Goal: Transaction & Acquisition: Book appointment/travel/reservation

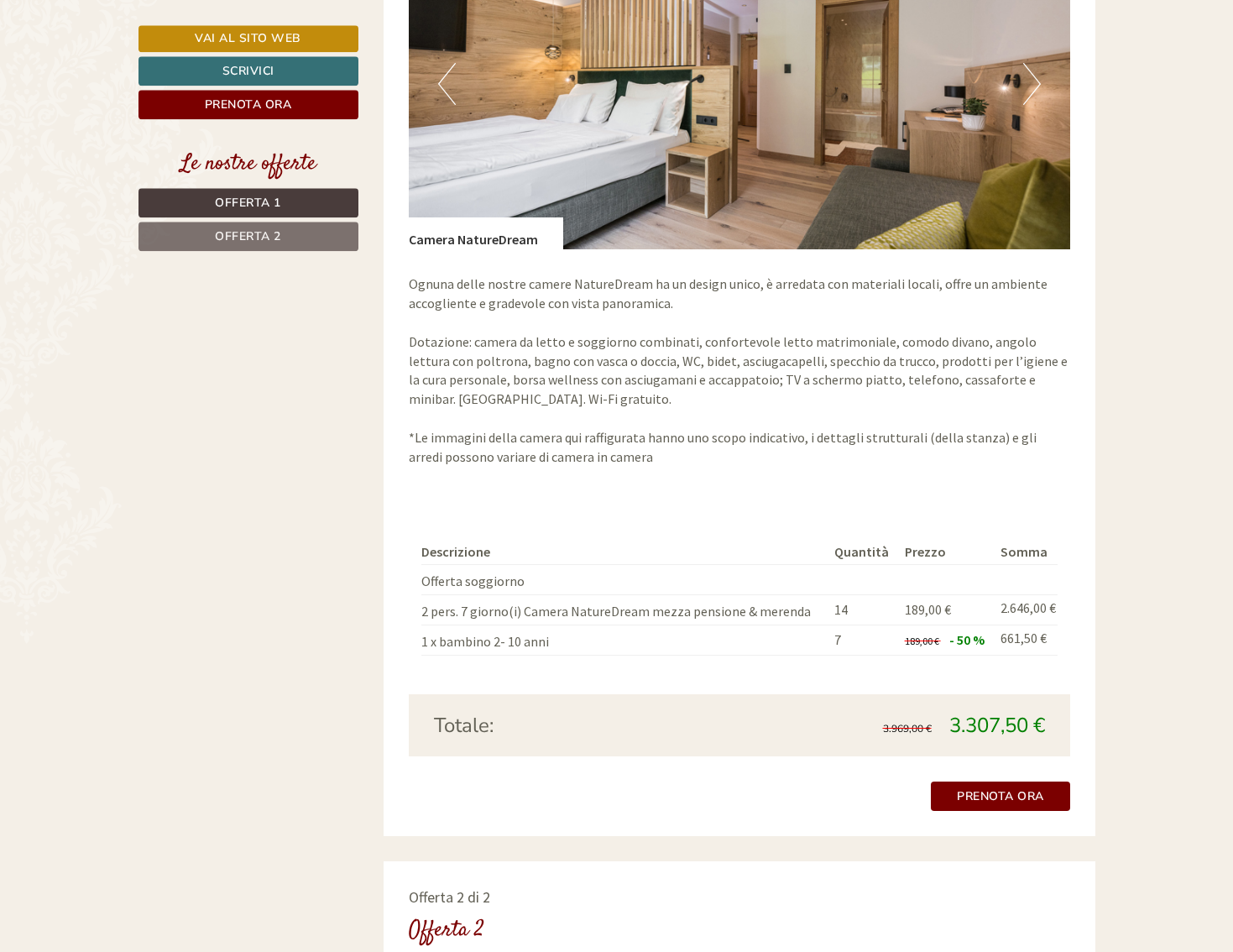
scroll to position [1444, 0]
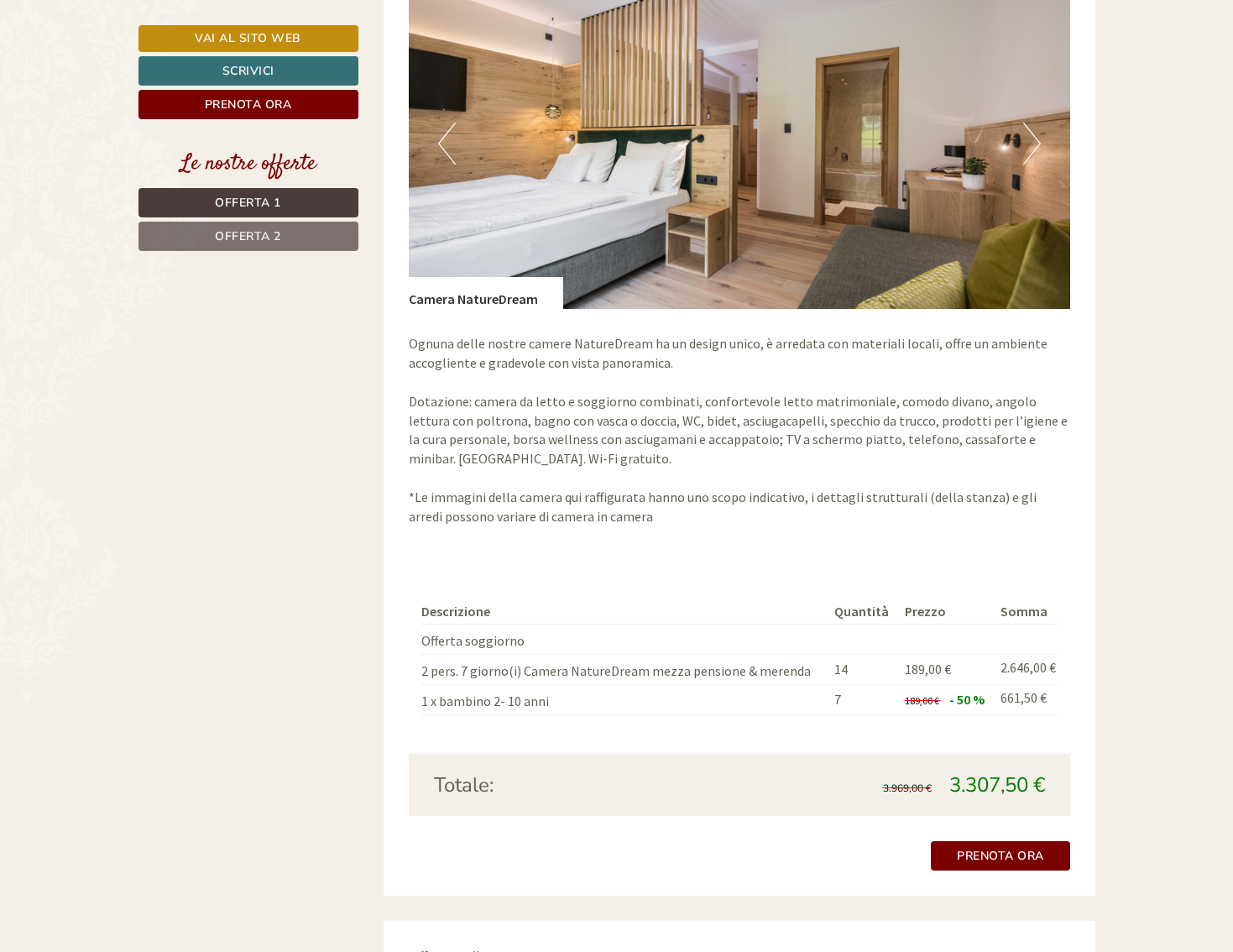
scroll to position [1296, 0]
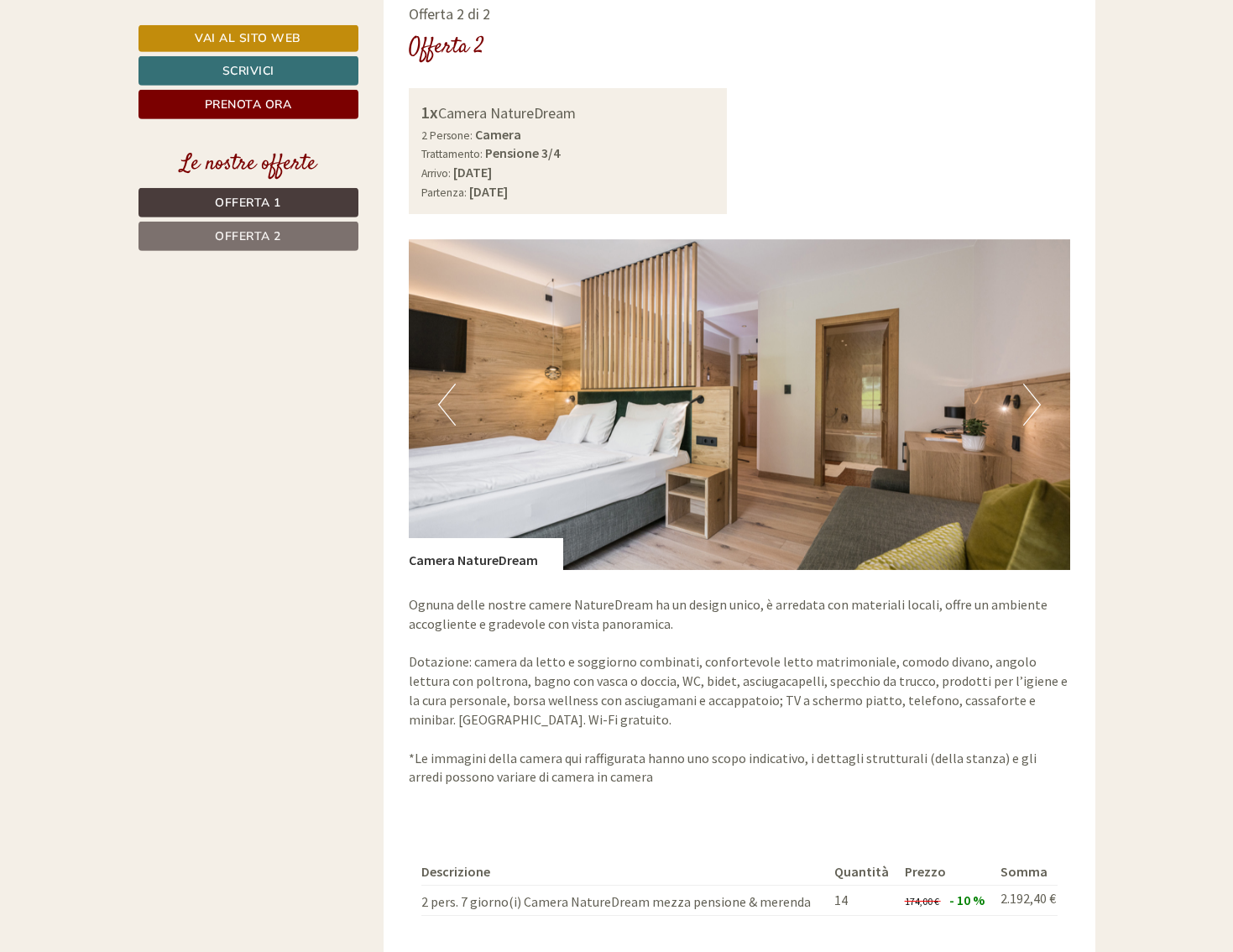
scroll to position [2226, 0]
